Goal: Information Seeking & Learning: Learn about a topic

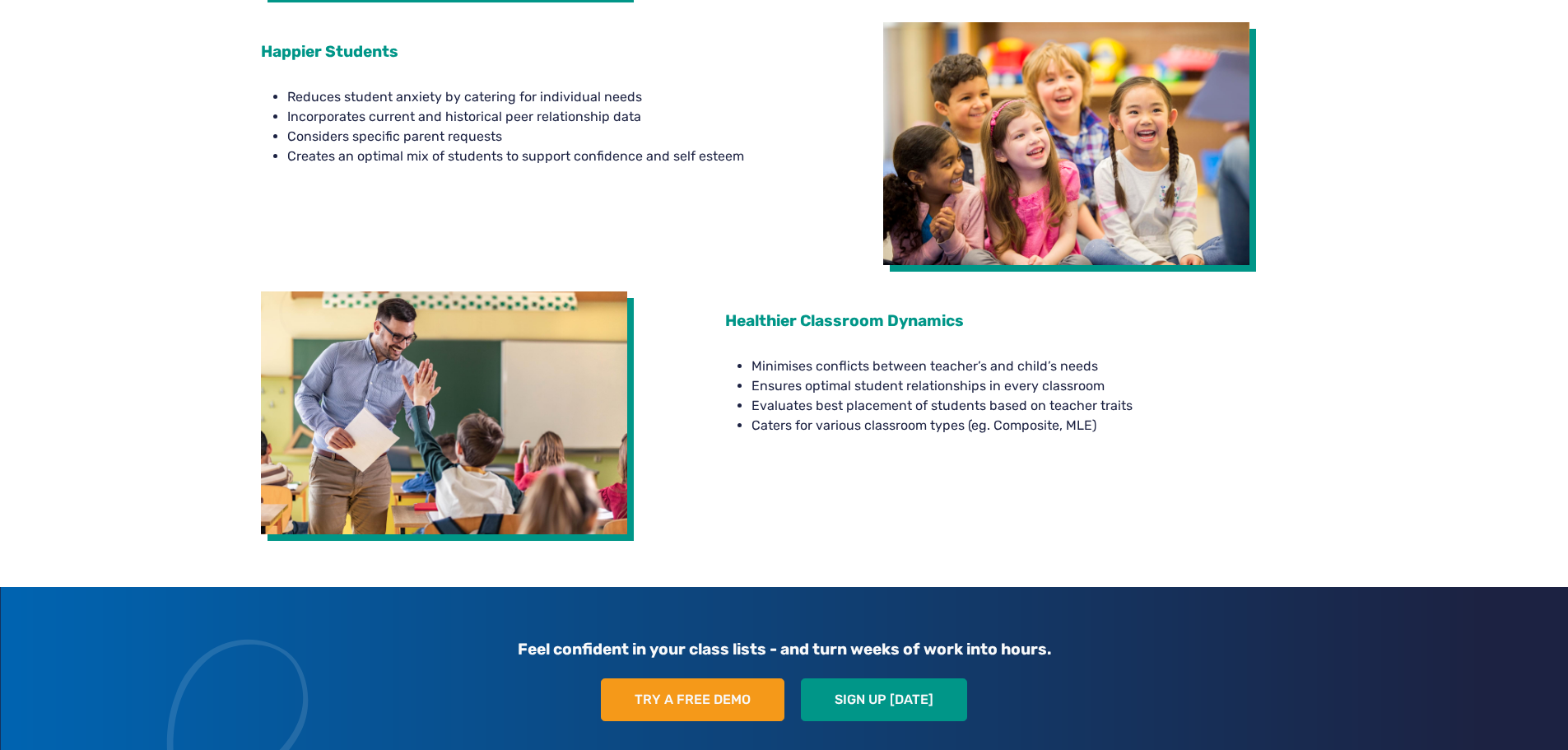
scroll to position [3091, 0]
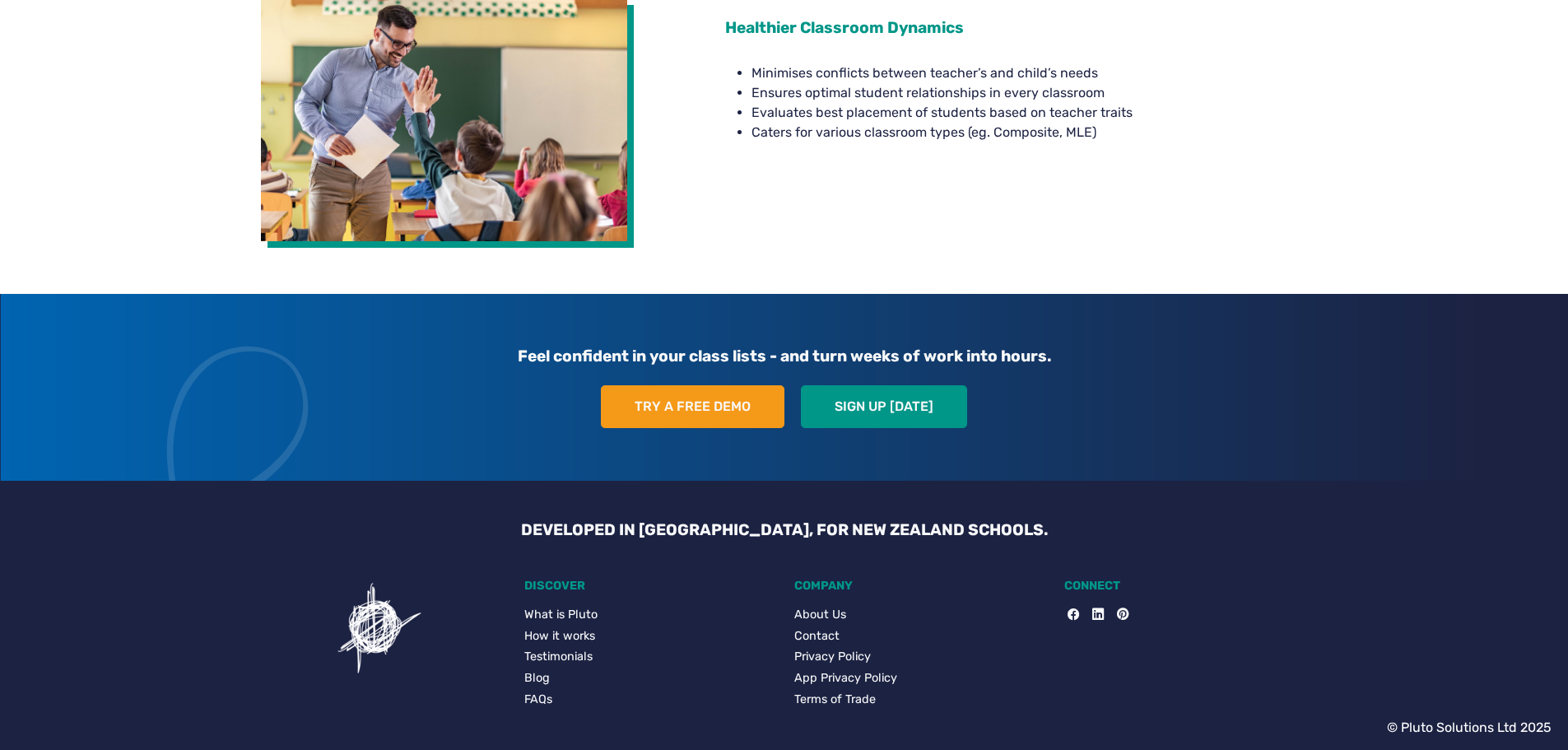
click at [889, 379] on div "Feel confident in your class lists - and turn weeks of work into hours. Try a f…" at bounding box center [784, 387] width 1086 height 187
click at [890, 407] on link "Sign up [DATE]" at bounding box center [884, 406] width 166 height 43
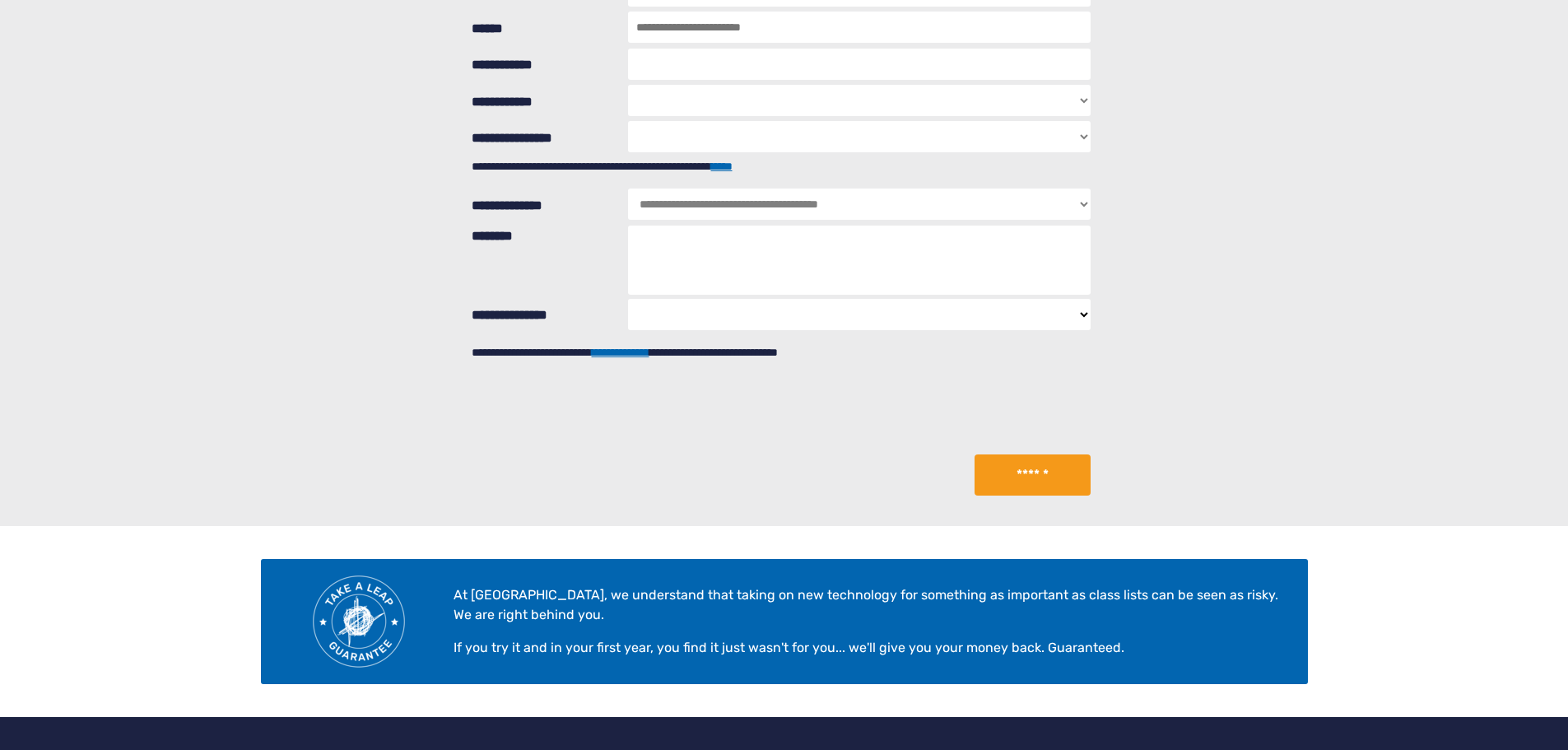
scroll to position [566, 0]
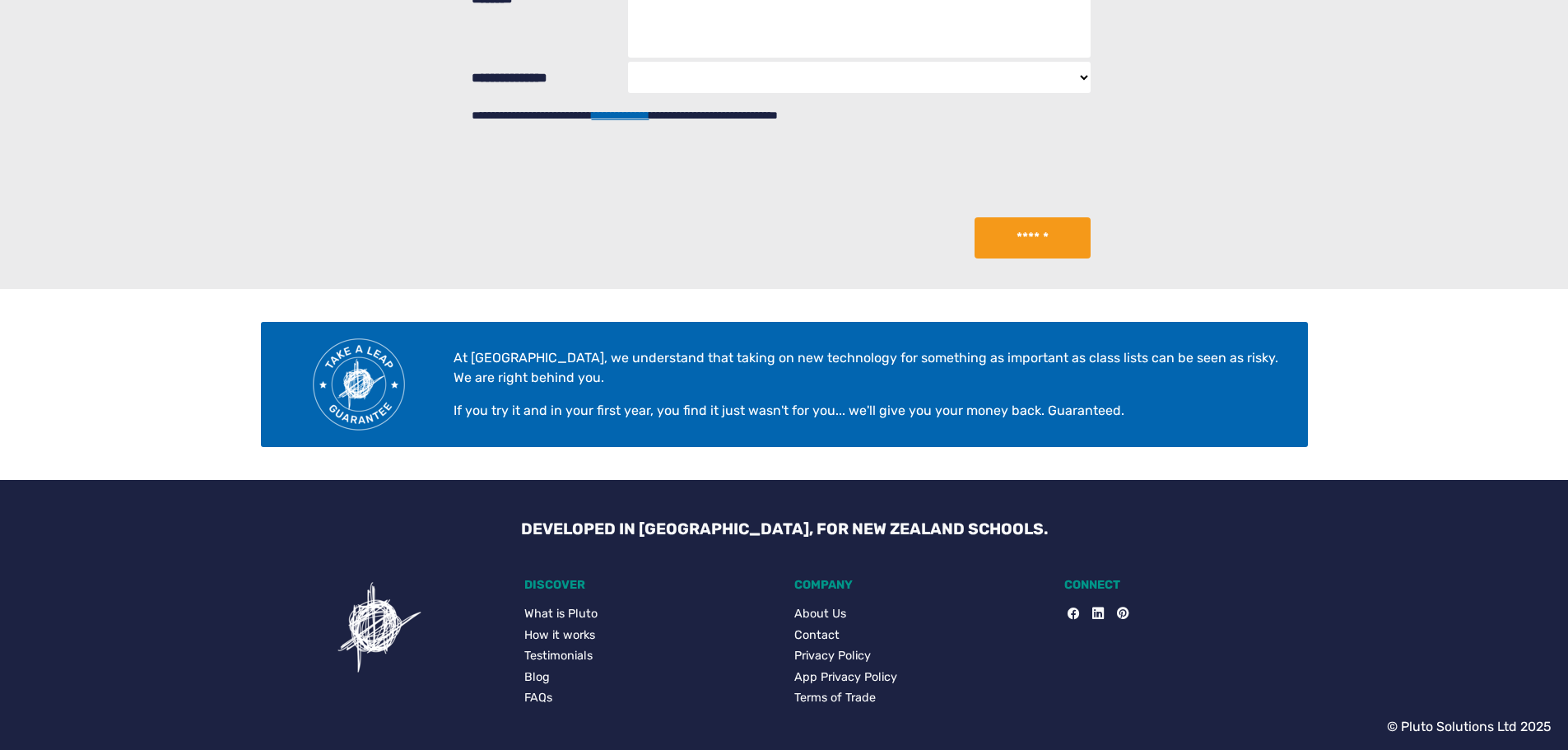
click at [802, 630] on link "Contact" at bounding box center [919, 635] width 250 height 18
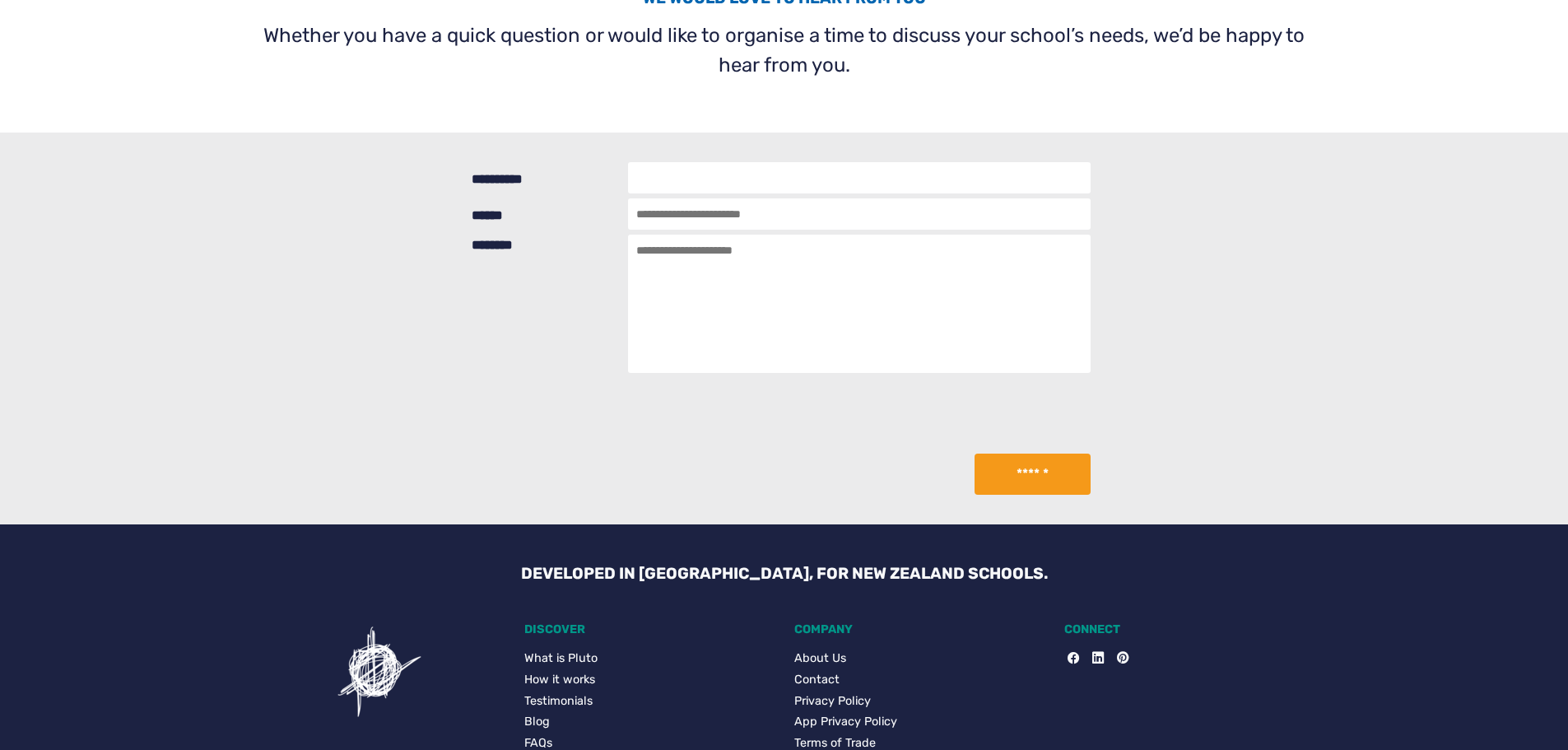
scroll to position [210, 0]
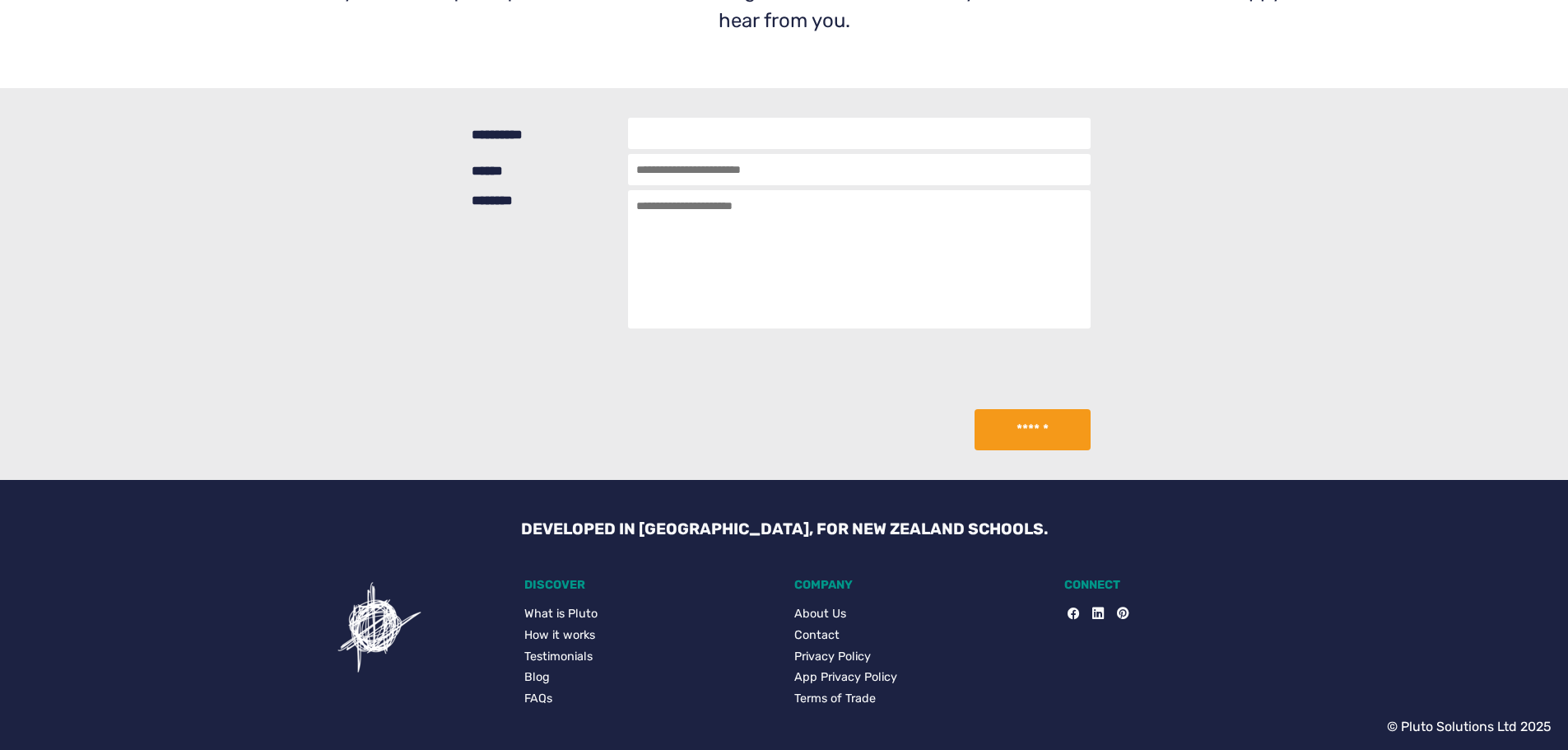
click at [526, 702] on link "FAQs" at bounding box center [649, 699] width 250 height 18
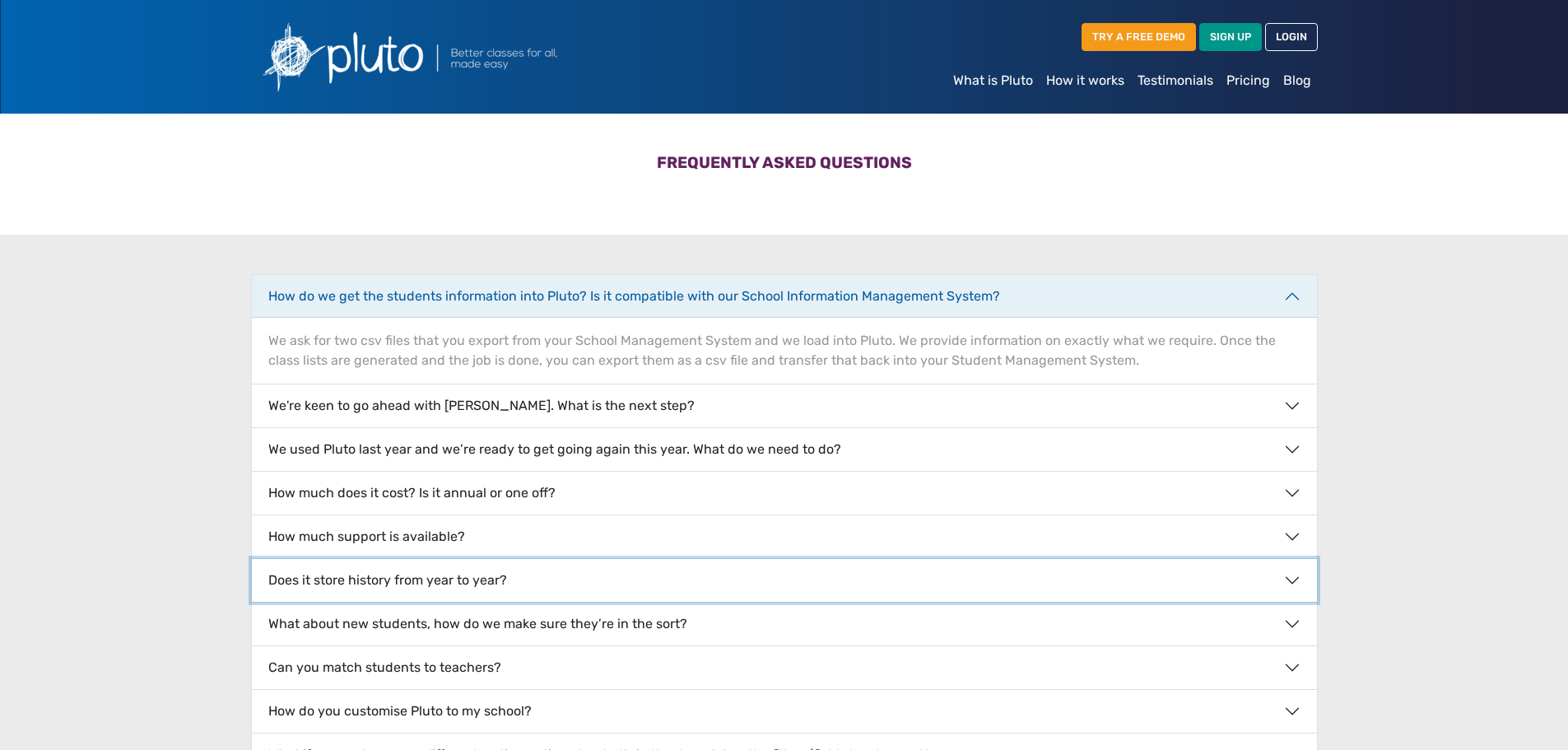
click at [355, 588] on button "Does it store history from year to year?" at bounding box center [784, 580] width 1065 height 43
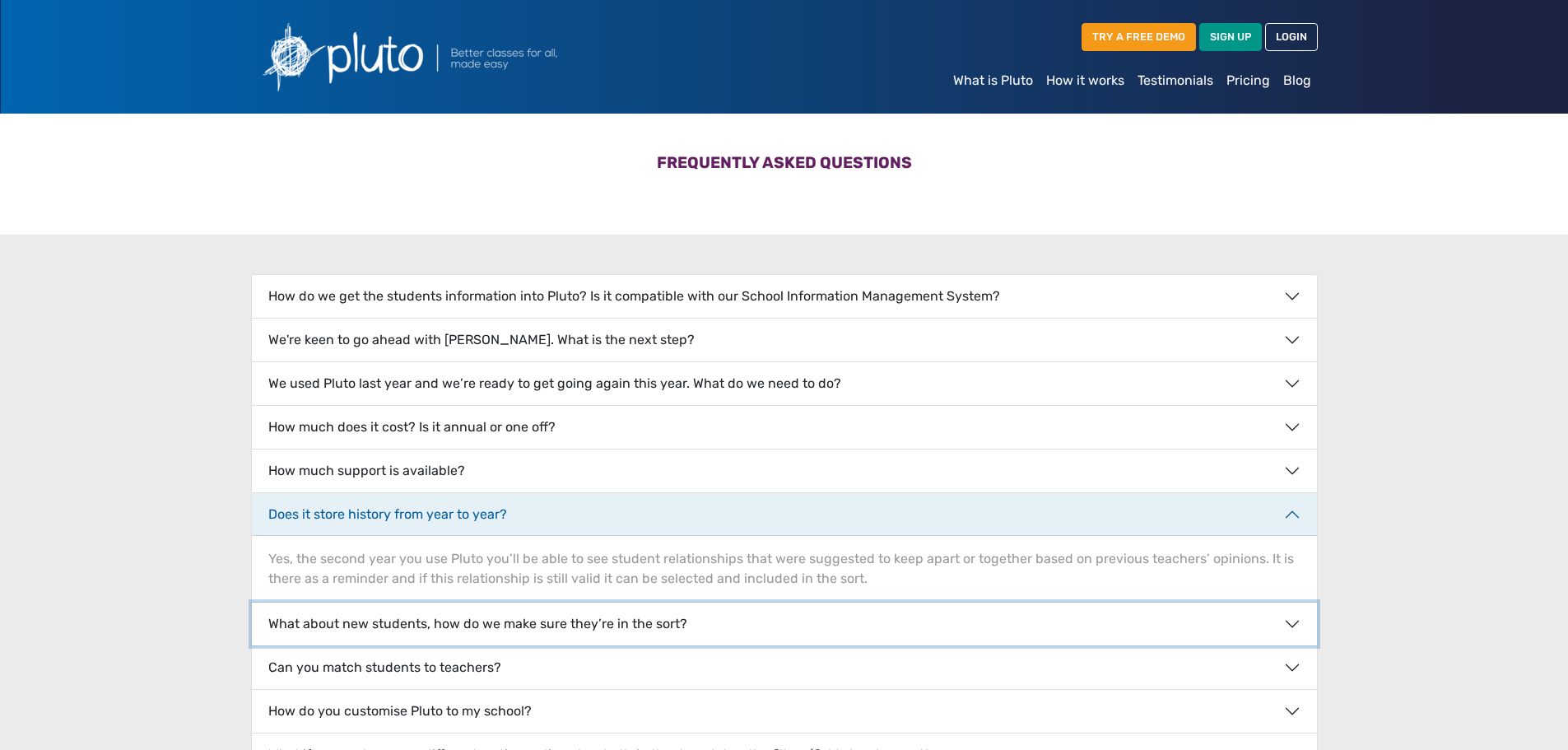
click at [383, 622] on button "What about new students, how do we make sure they’re in the sort?" at bounding box center [784, 623] width 1065 height 43
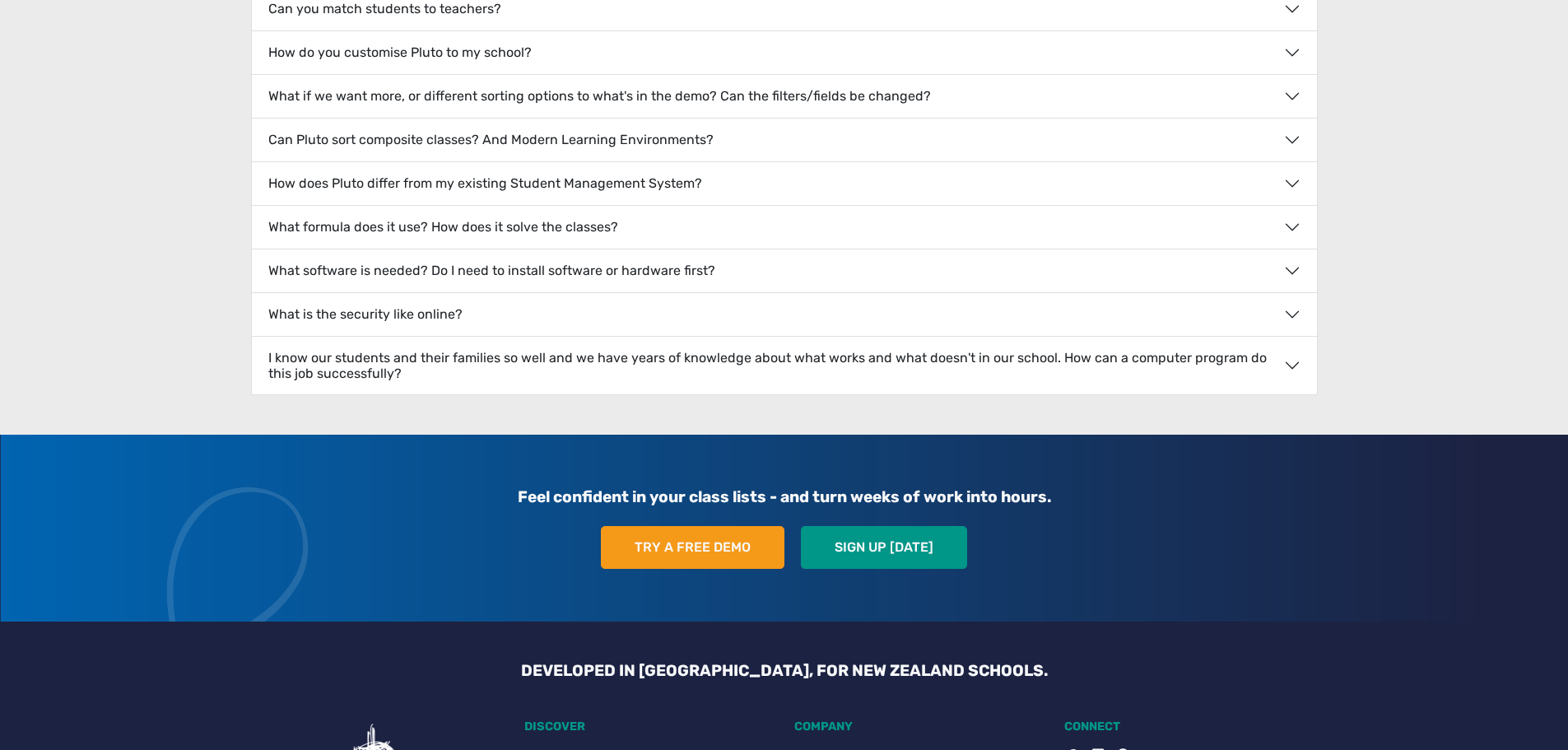
scroll to position [800, 0]
